Goal: Information Seeking & Learning: Compare options

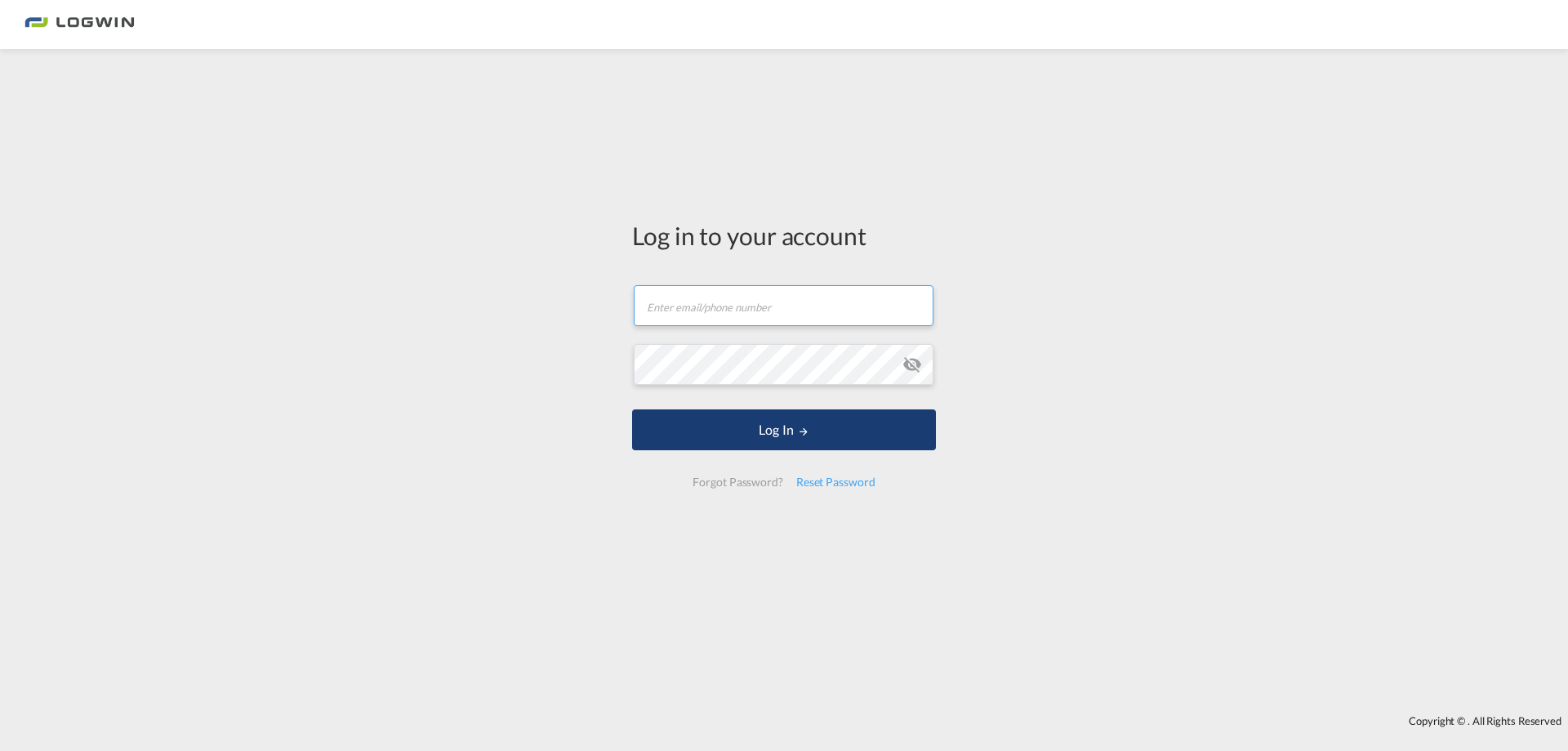
type input "stephan.zerbe@logwin-logistics.com"
click at [801, 423] on button "Log In" at bounding box center [784, 430] width 304 height 40
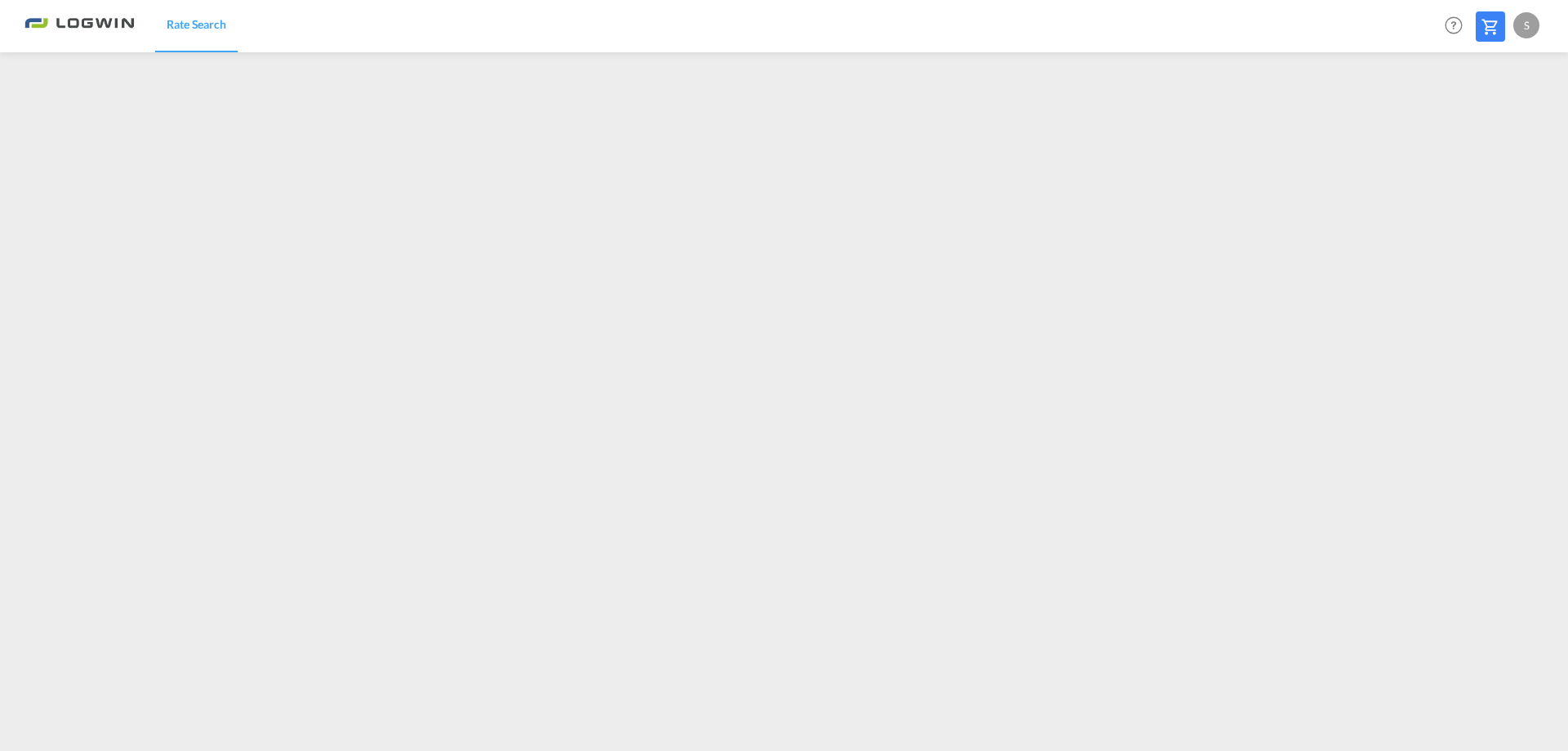
click at [204, 28] on span "Rate Search" at bounding box center [197, 24] width 59 height 14
